Goal: Task Accomplishment & Management: Use online tool/utility

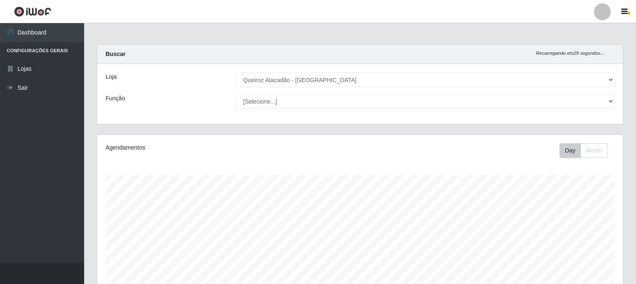
select select "464"
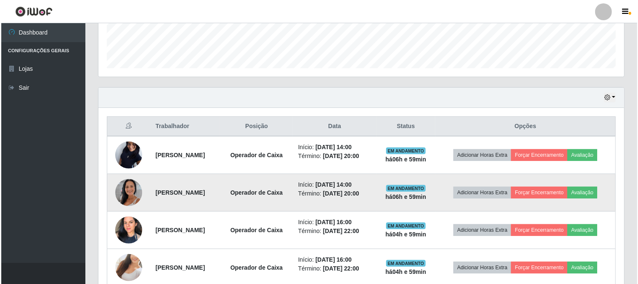
scroll to position [278, 0]
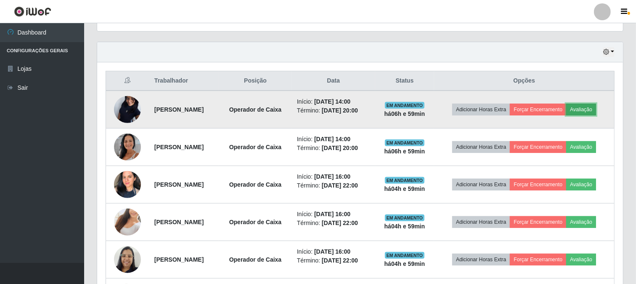
click at [566, 115] on button "Avaliação" at bounding box center [581, 110] width 30 height 12
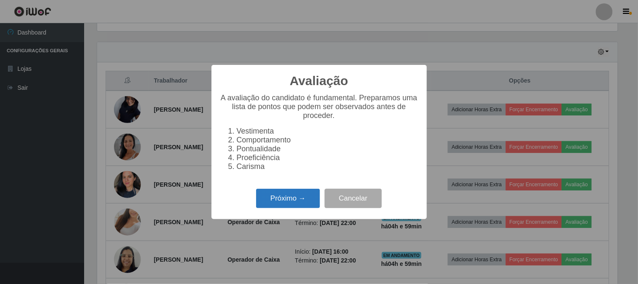
click at [316, 199] on button "Próximo →" at bounding box center [288, 199] width 64 height 20
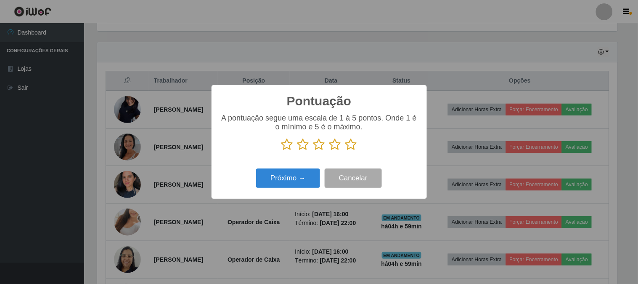
click at [351, 148] on icon at bounding box center [351, 144] width 12 height 13
click at [345, 151] on input "radio" at bounding box center [345, 151] width 0 height 0
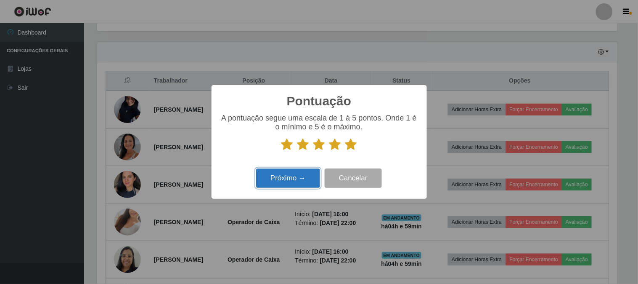
click at [291, 187] on button "Próximo →" at bounding box center [288, 178] width 64 height 20
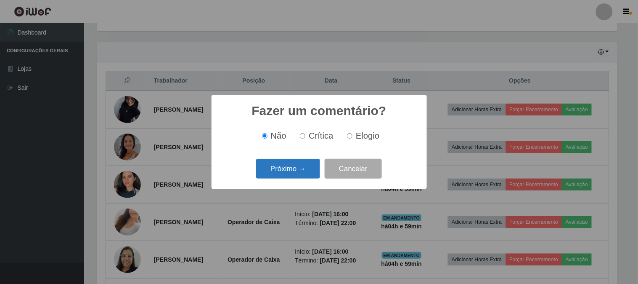
click at [303, 167] on button "Próximo →" at bounding box center [288, 169] width 64 height 20
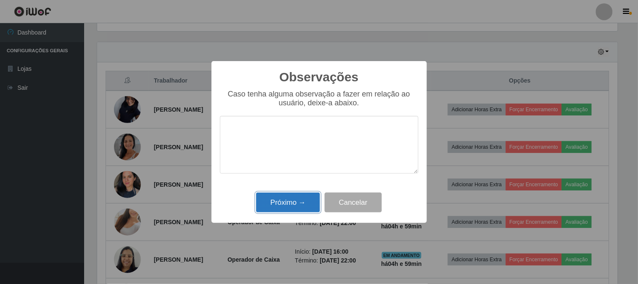
click at [309, 198] on button "Próximo →" at bounding box center [288, 202] width 64 height 20
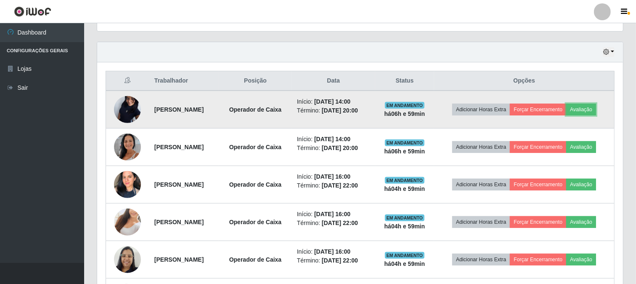
scroll to position [174, 526]
click at [550, 107] on button "Forçar Encerramento" at bounding box center [538, 110] width 56 height 12
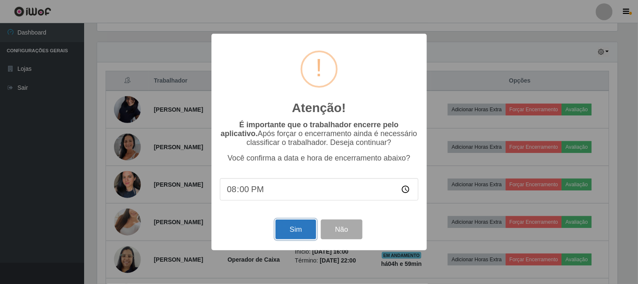
click at [289, 231] on button "Sim" at bounding box center [296, 229] width 41 height 20
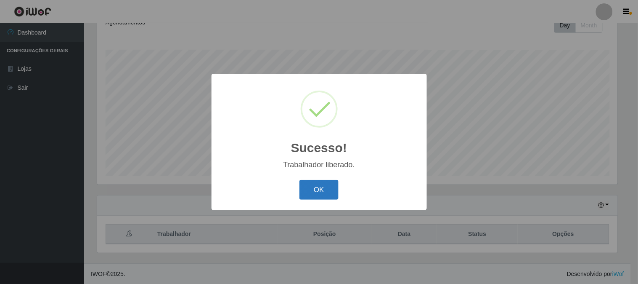
click at [308, 192] on button "OK" at bounding box center [319, 190] width 39 height 20
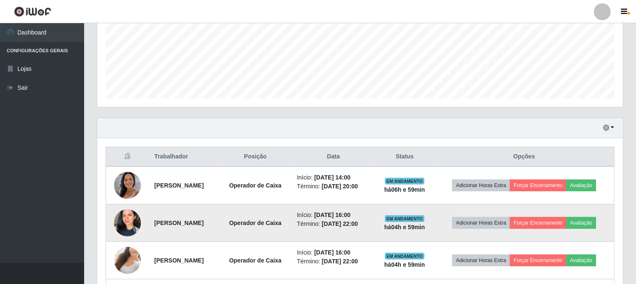
scroll to position [219, 0]
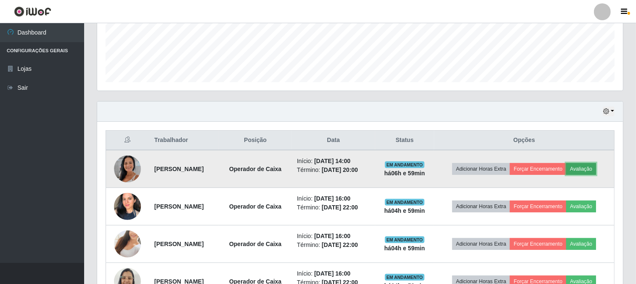
click at [566, 175] on button "Avaliação" at bounding box center [581, 169] width 30 height 12
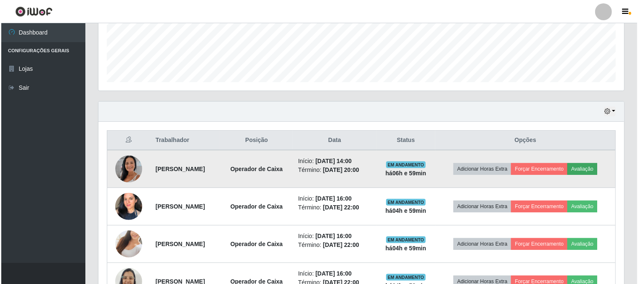
scroll to position [174, 521]
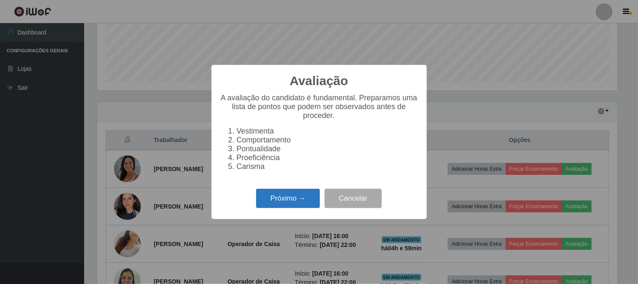
click at [301, 208] on button "Próximo →" at bounding box center [288, 199] width 64 height 20
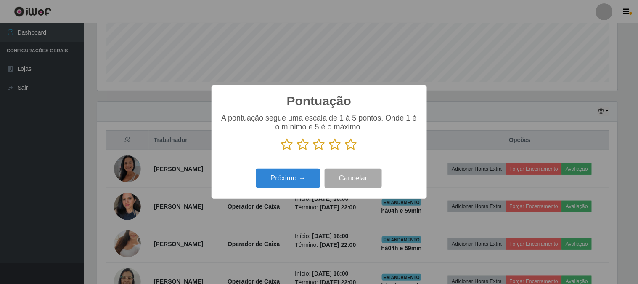
scroll to position [420652, 420306]
click at [351, 145] on icon at bounding box center [351, 144] width 12 height 13
click at [345, 151] on input "radio" at bounding box center [345, 151] width 0 height 0
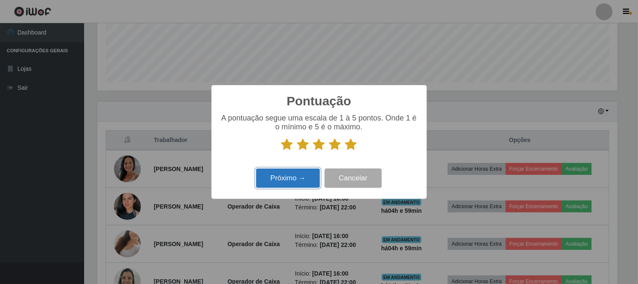
click at [297, 182] on button "Próximo →" at bounding box center [288, 178] width 64 height 20
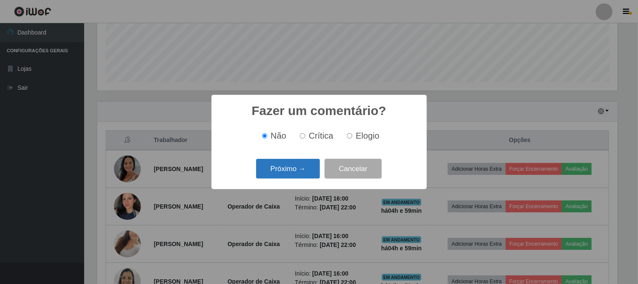
click at [305, 173] on button "Próximo →" at bounding box center [288, 169] width 64 height 20
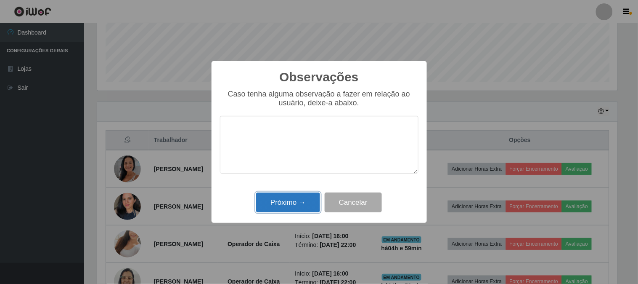
click at [306, 202] on button "Próximo →" at bounding box center [288, 202] width 64 height 20
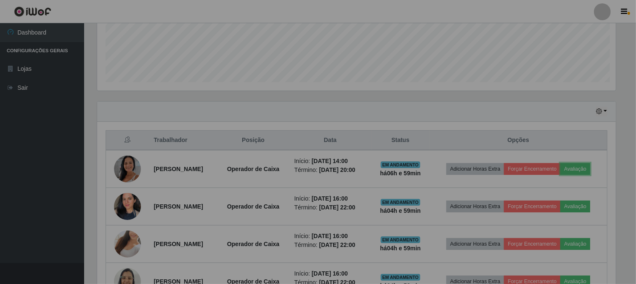
scroll to position [174, 526]
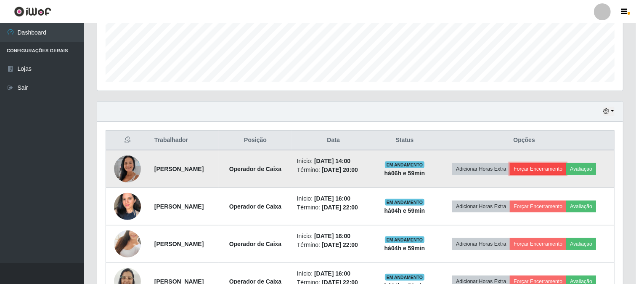
click at [550, 163] on button "Forçar Encerramento" at bounding box center [538, 169] width 56 height 12
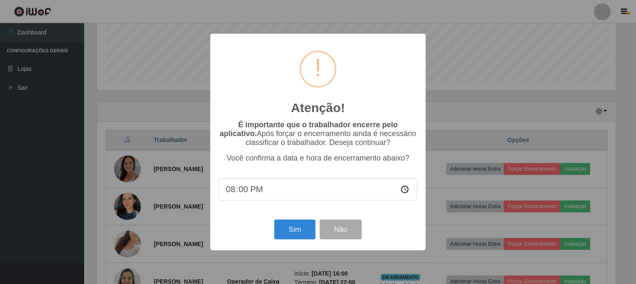
scroll to position [174, 521]
click at [299, 225] on button "Sim" at bounding box center [296, 229] width 41 height 20
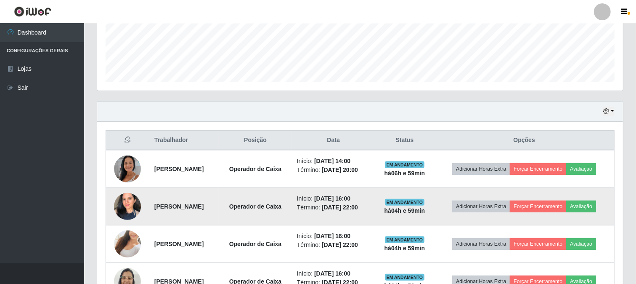
scroll to position [0, 0]
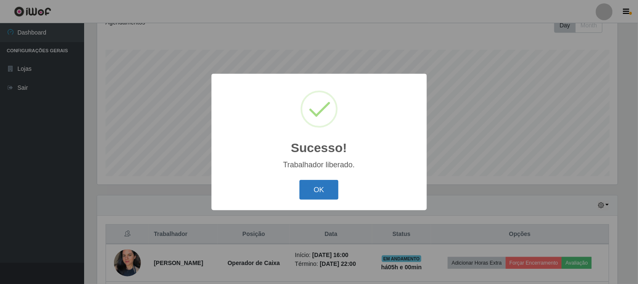
click at [326, 182] on button "OK" at bounding box center [319, 190] width 39 height 20
